Goal: Connect with others: Participate in discussion

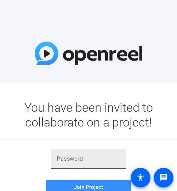
click at [74, 160] on input "text" at bounding box center [88, 159] width 64 height 8
paste input "n%)eb2"
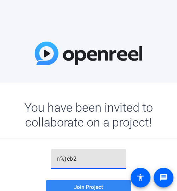
type input "n%)eb2"
click at [86, 188] on span "Join Project" at bounding box center [88, 187] width 29 height 6
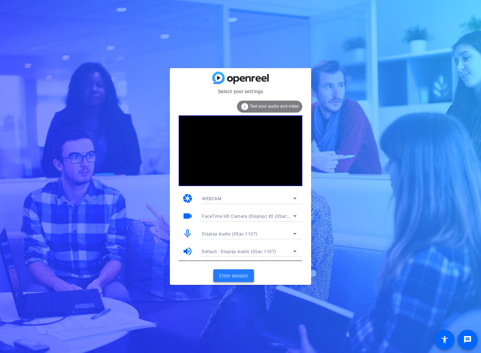
click at [176, 191] on span "Enter session" at bounding box center [233, 275] width 29 height 7
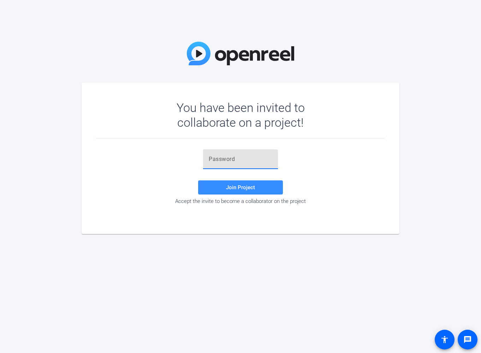
click at [241, 160] on input "text" at bounding box center [241, 159] width 64 height 8
paste input "n%)eb2"
type input "n%)eb2"
click at [239, 188] on span "Join Project" at bounding box center [240, 187] width 29 height 6
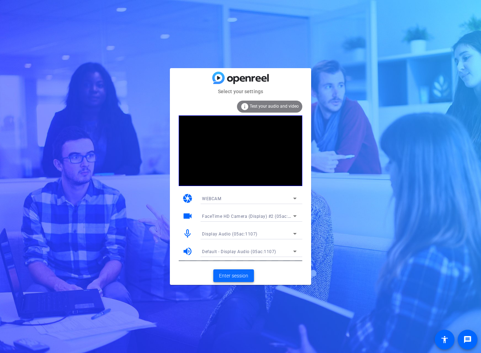
click at [232, 274] on span "Enter session" at bounding box center [233, 275] width 29 height 7
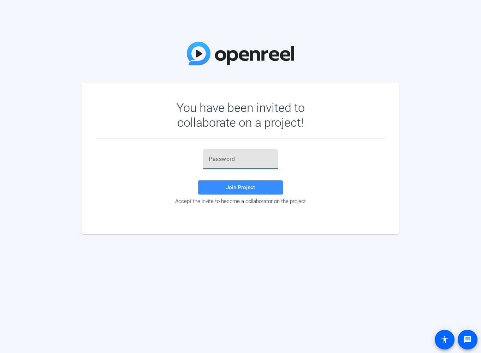
click at [263, 161] on input "text" at bounding box center [241, 159] width 64 height 8
paste input "n%)eb2"
type input "n%)eb2"
click at [247, 189] on span "Join Project" at bounding box center [240, 187] width 29 height 6
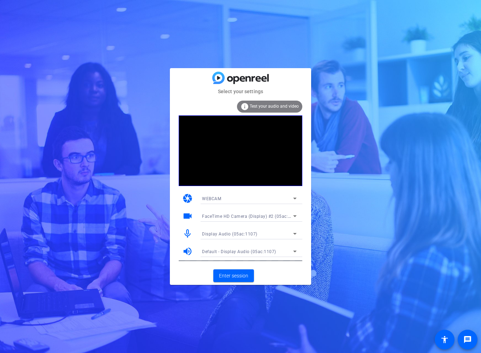
click at [275, 108] on span "Test your audio and video" at bounding box center [274, 106] width 49 height 5
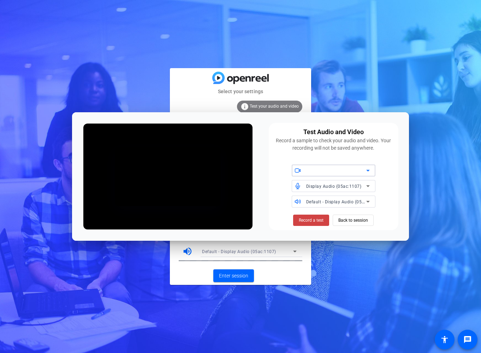
click at [343, 169] on div at bounding box center [336, 170] width 60 height 8
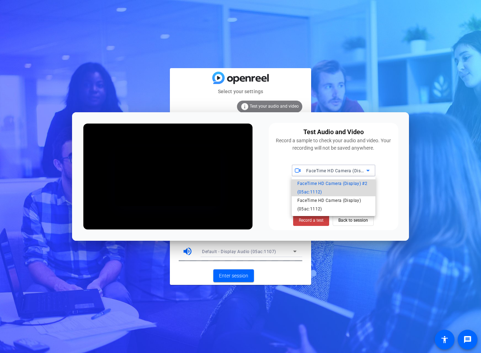
click at [340, 184] on span "FaceTime HD Camera (Display) #2 (05ac:1112)" at bounding box center [333, 187] width 72 height 17
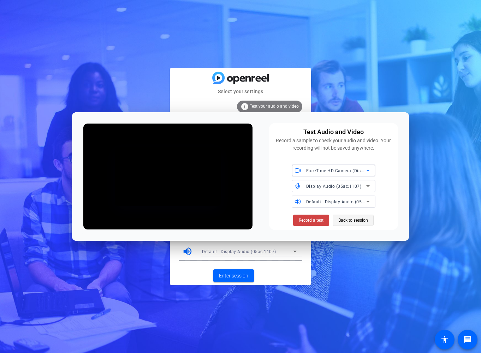
click at [341, 218] on span "Back to session" at bounding box center [353, 220] width 30 height 13
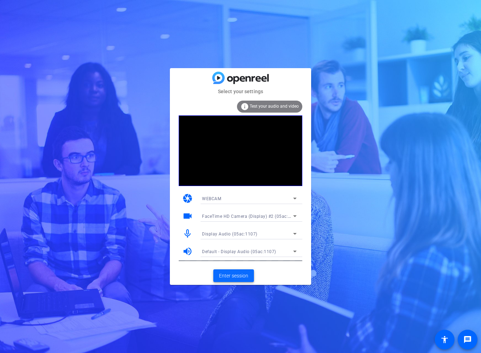
drag, startPoint x: 295, startPoint y: 276, endPoint x: 243, endPoint y: 276, distance: 51.5
click at [295, 276] on mat-card-actions "Enter session" at bounding box center [240, 276] width 141 height 18
click at [235, 275] on span "Enter session" at bounding box center [233, 275] width 29 height 7
